Goal: Task Accomplishment & Management: Manage account settings

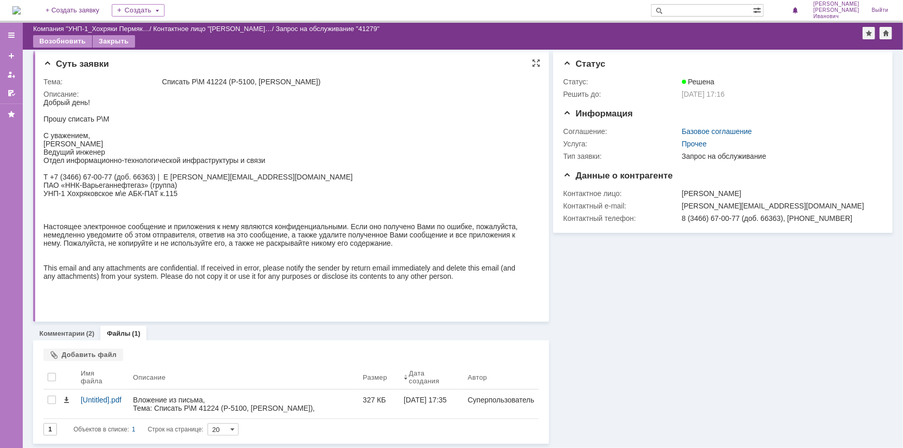
scroll to position [3, 0]
drag, startPoint x: 19, startPoint y: 204, endPoint x: 62, endPoint y: 331, distance: 133.9
click at [62, 331] on link "Комментарии" at bounding box center [62, 334] width 46 height 8
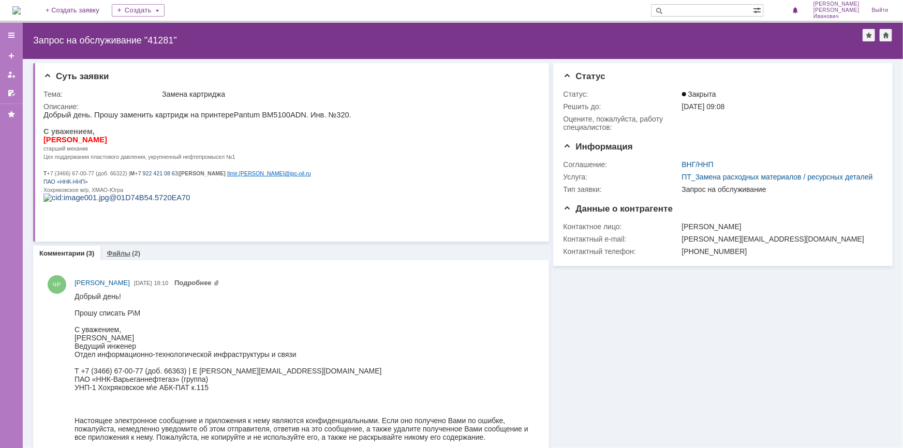
click at [122, 257] on link "Файлы" at bounding box center [119, 254] width 24 height 8
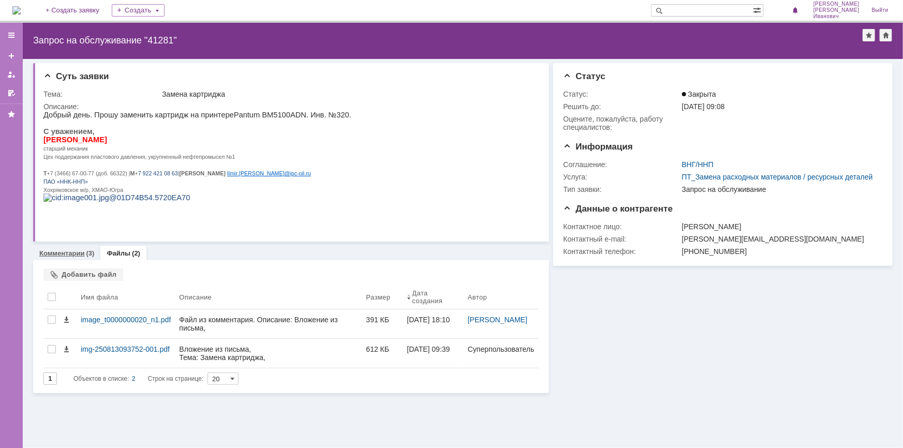
click at [62, 253] on link "Комментарии" at bounding box center [62, 254] width 46 height 8
